Goal: Transaction & Acquisition: Purchase product/service

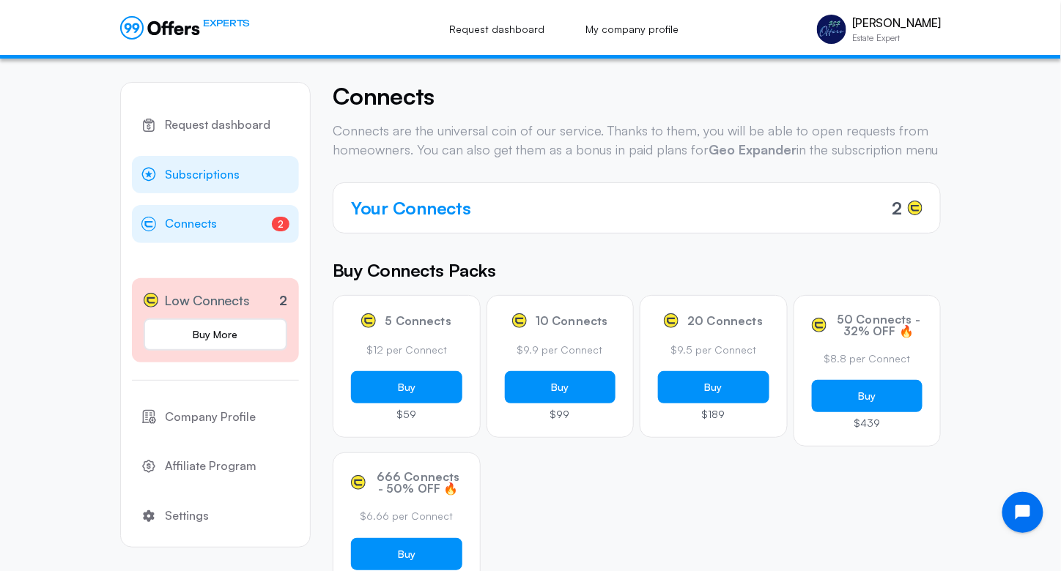
click at [201, 177] on span "Subscriptions" at bounding box center [202, 175] width 75 height 19
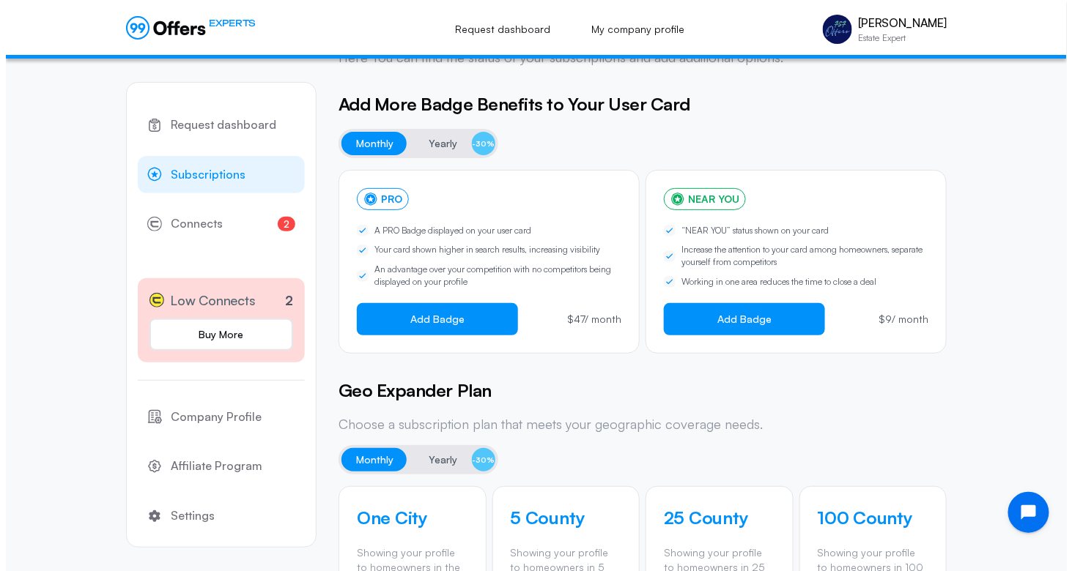
scroll to position [72, 0]
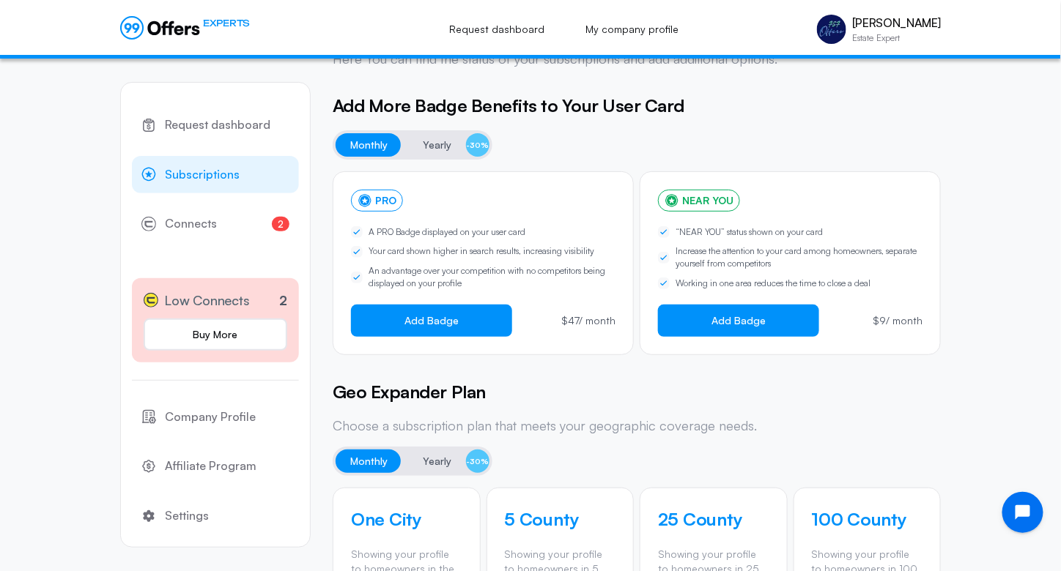
click at [443, 137] on span "Yearly" at bounding box center [437, 145] width 29 height 18
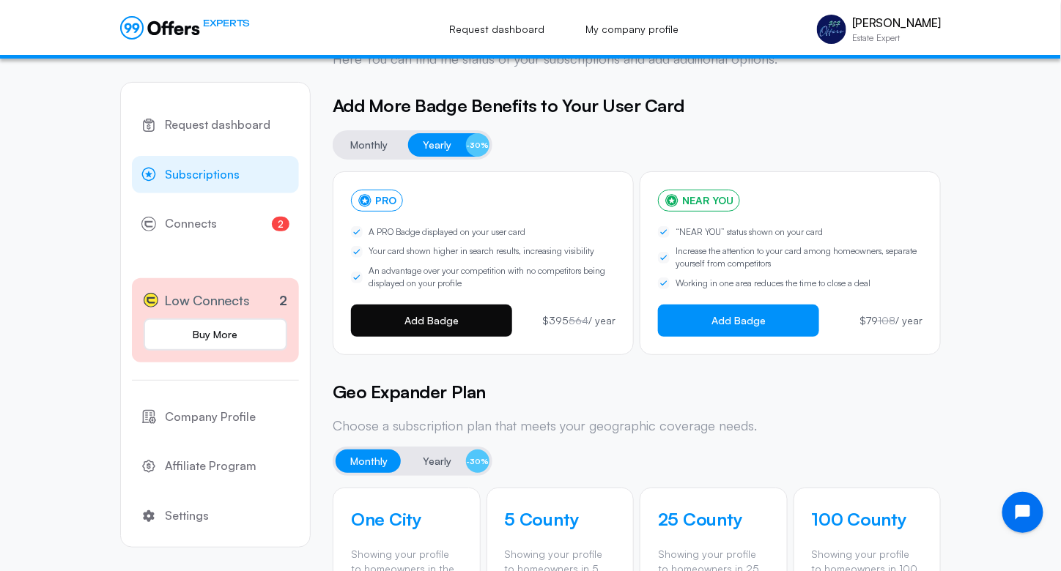
click at [416, 324] on span "Add Badge" at bounding box center [431, 321] width 54 height 12
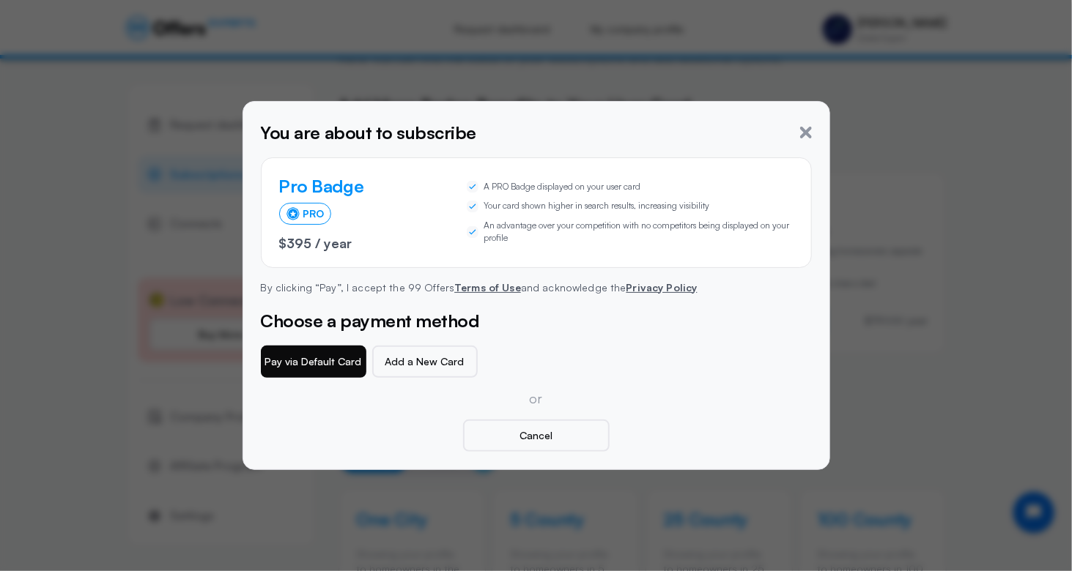
click at [298, 356] on button "Pay via Default Card" at bounding box center [313, 362] width 105 height 32
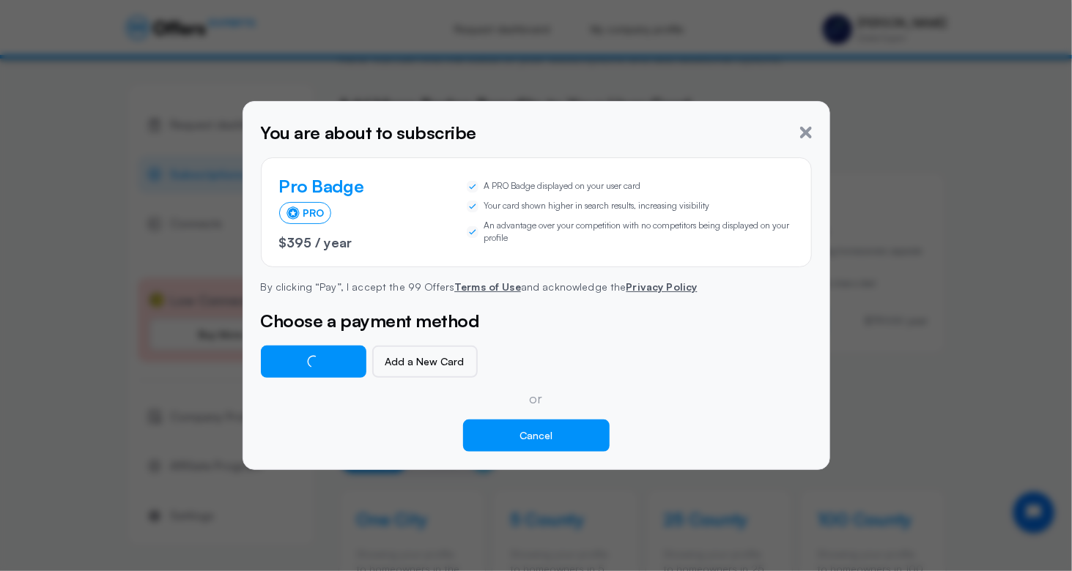
click at [516, 431] on button "Cancel" at bounding box center [536, 436] width 147 height 32
click at [806, 134] on icon "button" at bounding box center [806, 133] width 12 height 12
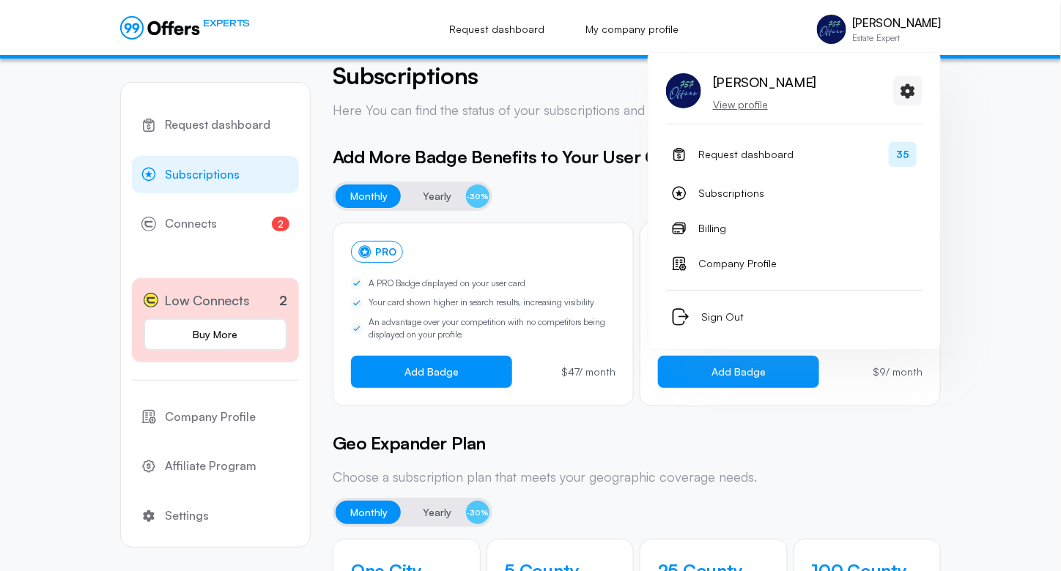
scroll to position [21, 0]
click at [750, 105] on p "View profile" at bounding box center [764, 104] width 103 height 15
